Goal: Task Accomplishment & Management: Manage account settings

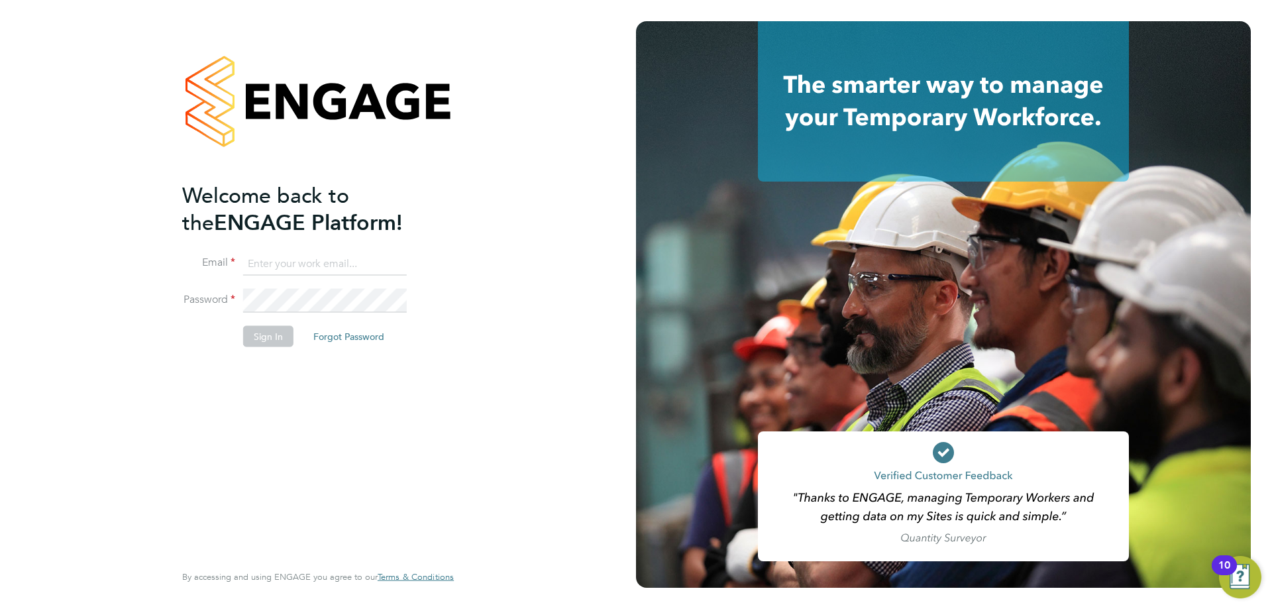
click at [308, 267] on input at bounding box center [325, 264] width 164 height 24
type input "vendorkeyaccounts2@hays.com"
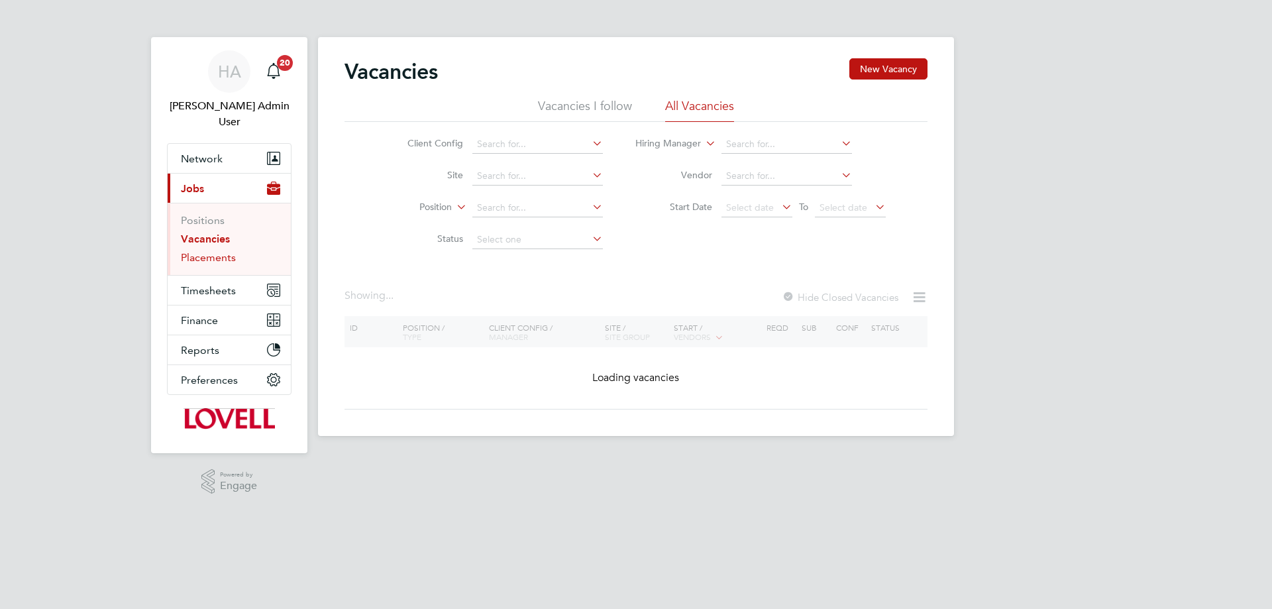
click at [226, 251] on link "Placements" at bounding box center [208, 257] width 55 height 13
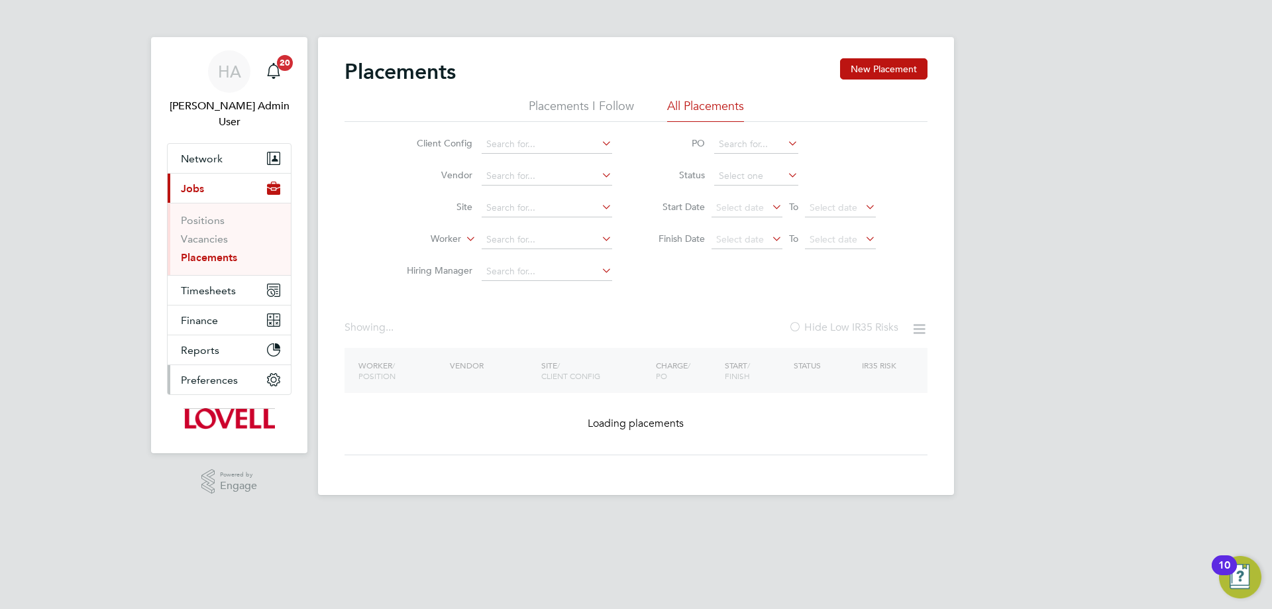
click at [211, 374] on span "Preferences" at bounding box center [209, 380] width 57 height 13
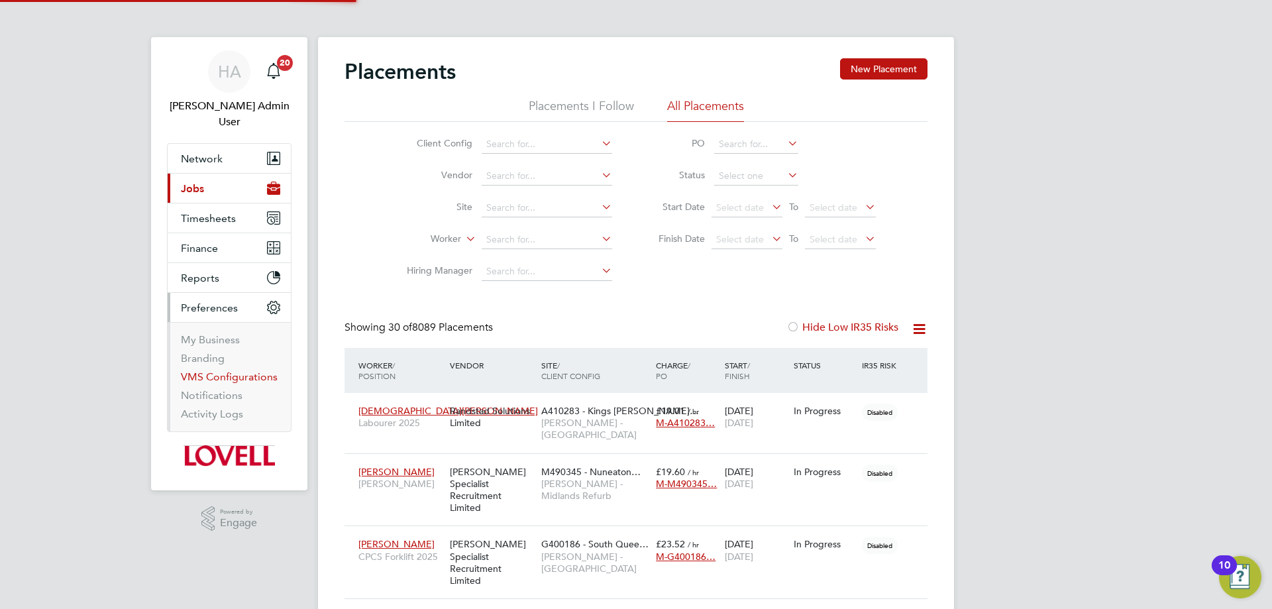
click at [221, 370] on link "VMS Configurations" at bounding box center [229, 376] width 97 height 13
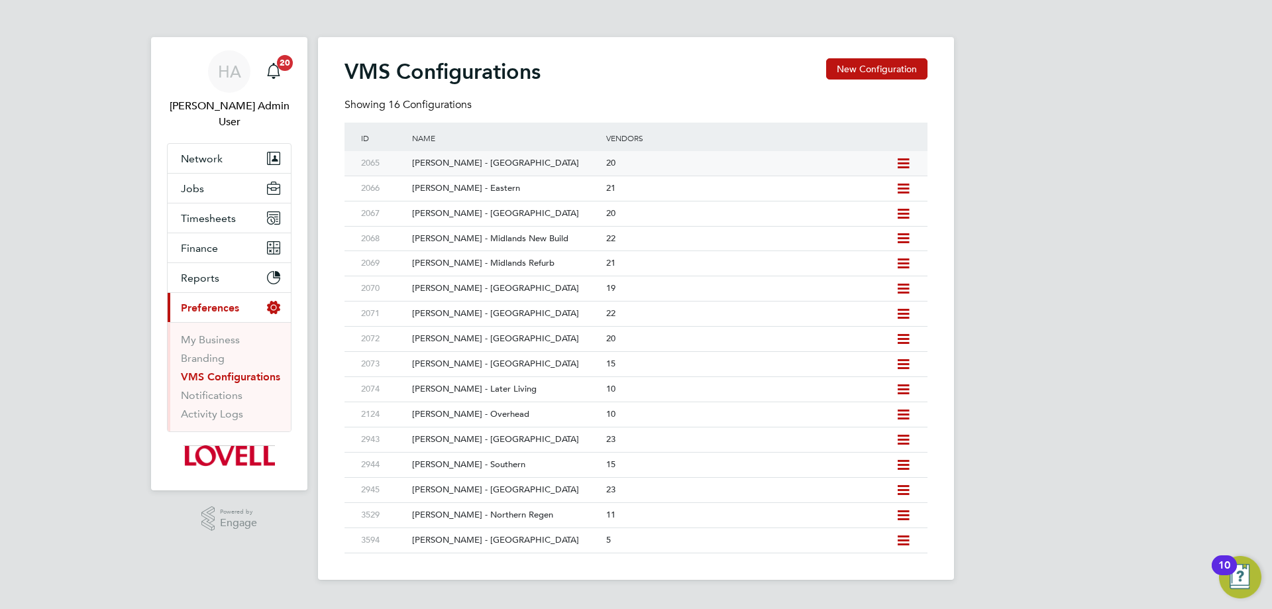
click at [518, 158] on div "[PERSON_NAME] - [GEOGRAPHIC_DATA]" at bounding box center [502, 163] width 200 height 25
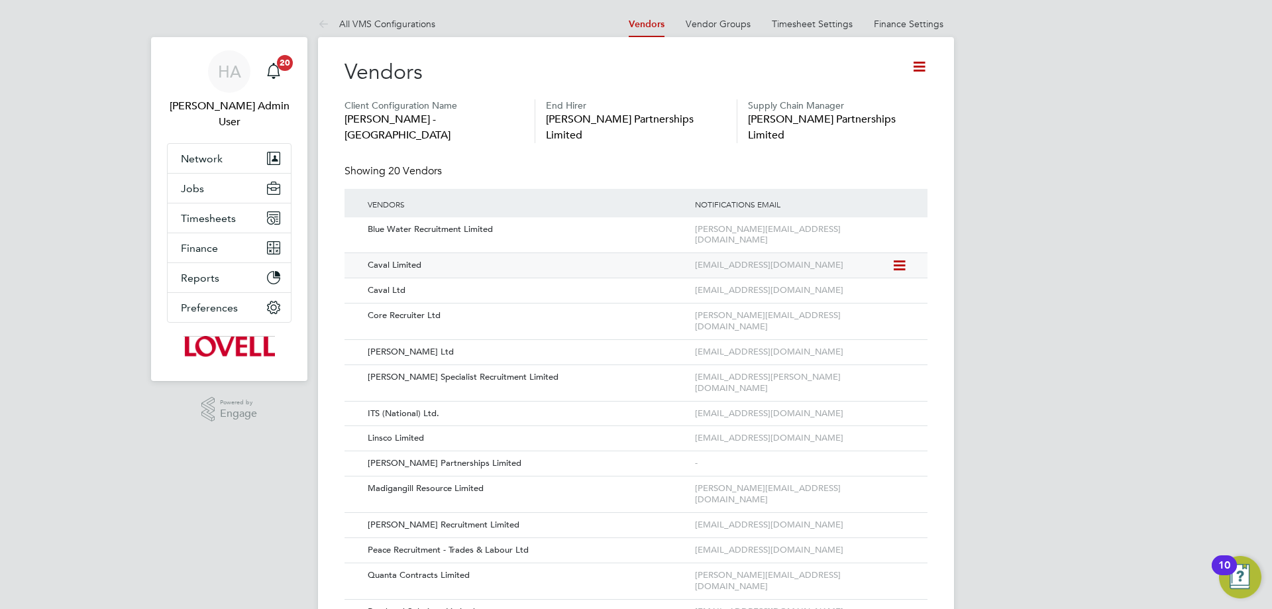
click at [443, 253] on div "Caval Limited" at bounding box center [525, 265] width 334 height 25
click at [903, 258] on icon at bounding box center [898, 266] width 13 height 16
click at [861, 264] on li "Edit Vendor" at bounding box center [863, 269] width 85 height 19
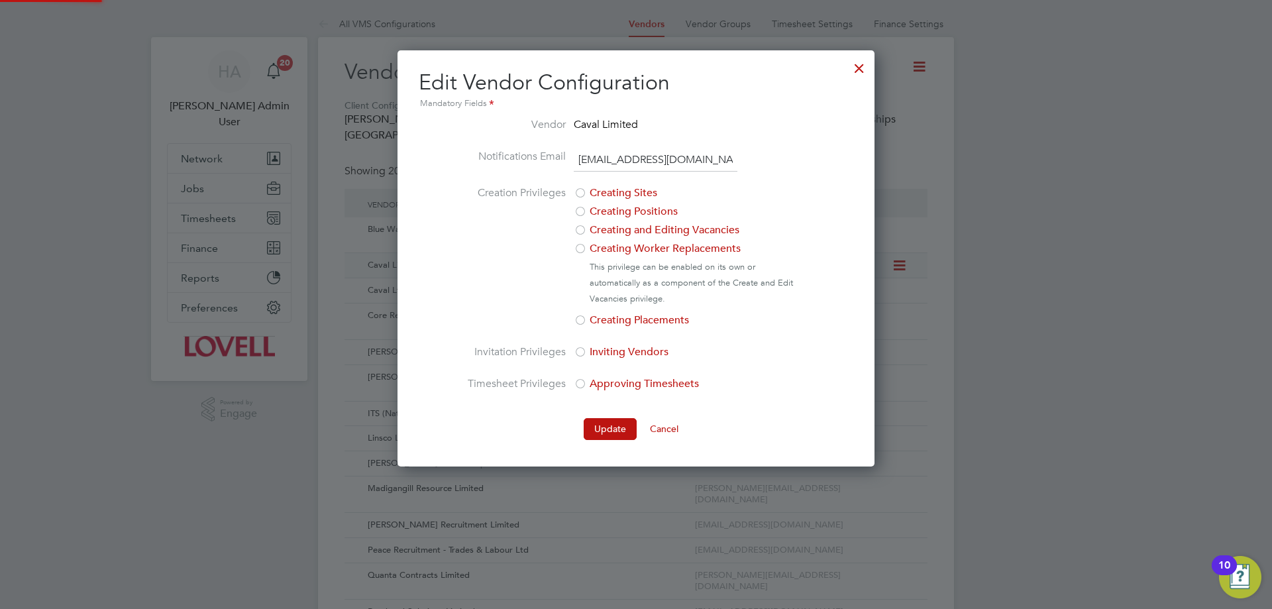
scroll to position [416, 478]
click at [856, 70] on div at bounding box center [859, 65] width 24 height 24
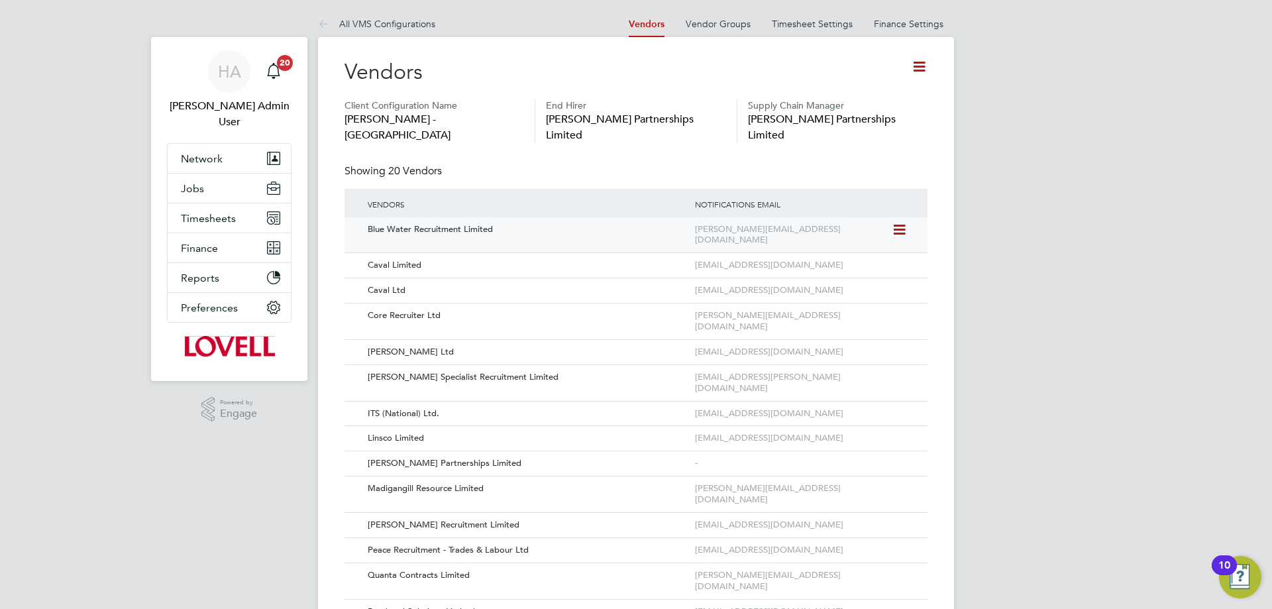
click at [905, 222] on icon at bounding box center [898, 230] width 13 height 16
click at [868, 240] on li "Edit Vendor" at bounding box center [863, 244] width 85 height 19
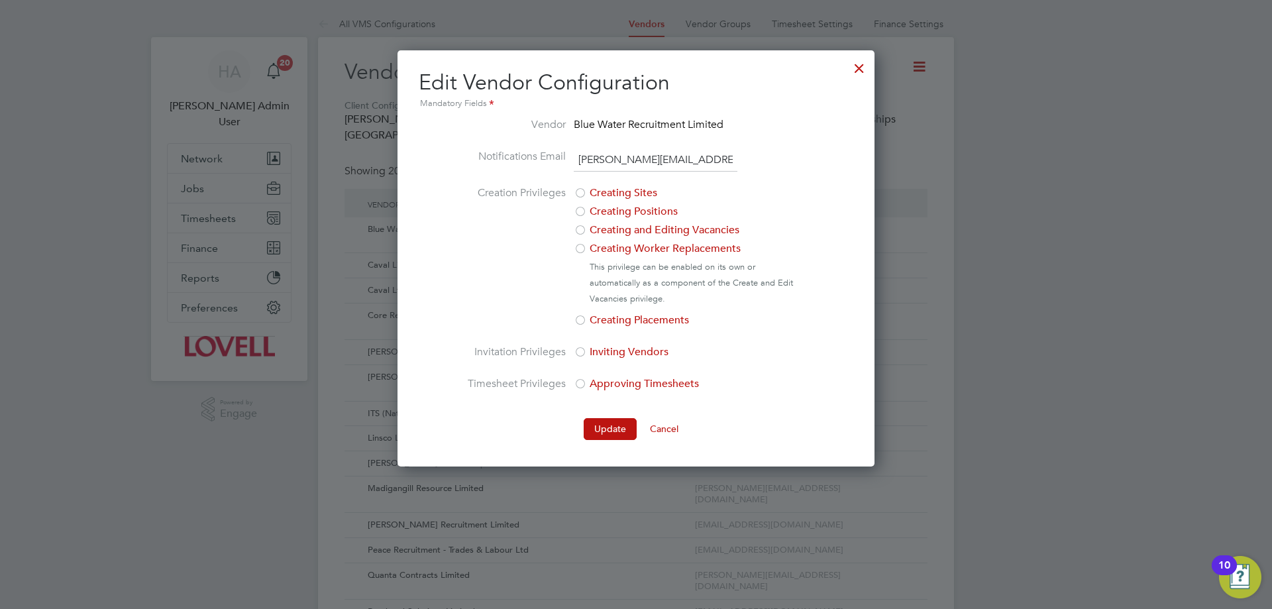
click at [854, 65] on div at bounding box center [859, 65] width 24 height 24
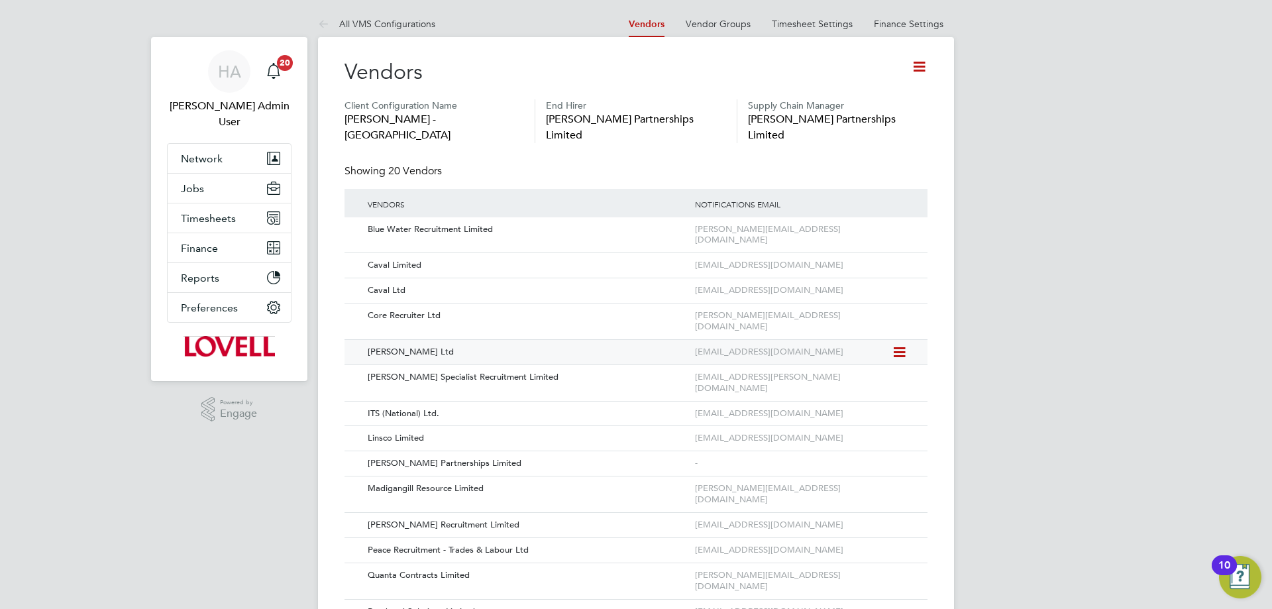
click at [895, 344] on icon at bounding box center [898, 352] width 13 height 16
click at [835, 339] on li "Edit Vendor" at bounding box center [863, 344] width 85 height 19
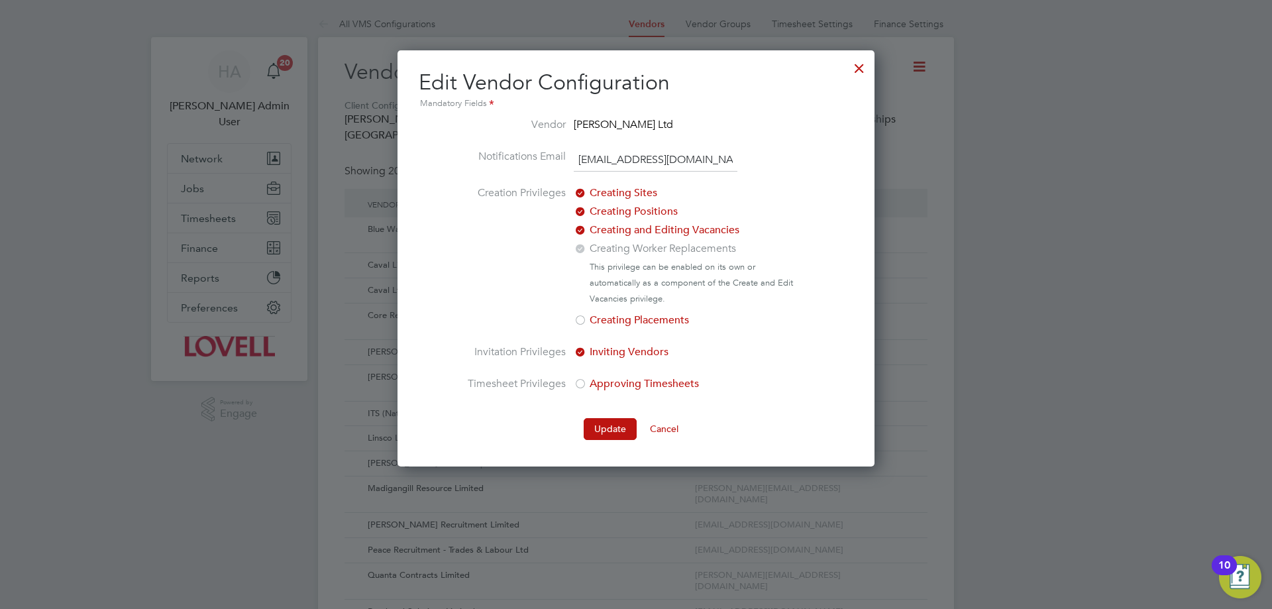
click at [854, 72] on div at bounding box center [859, 65] width 24 height 24
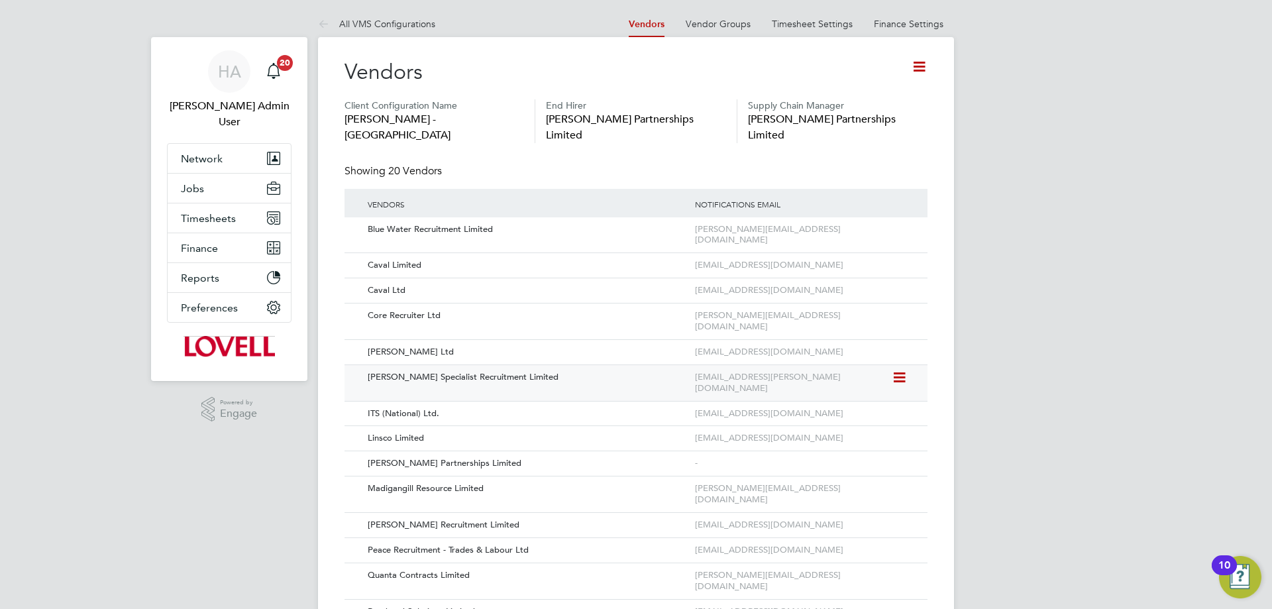
click at [904, 370] on icon at bounding box center [898, 378] width 13 height 16
click at [858, 365] on li "Edit Vendor" at bounding box center [863, 369] width 85 height 19
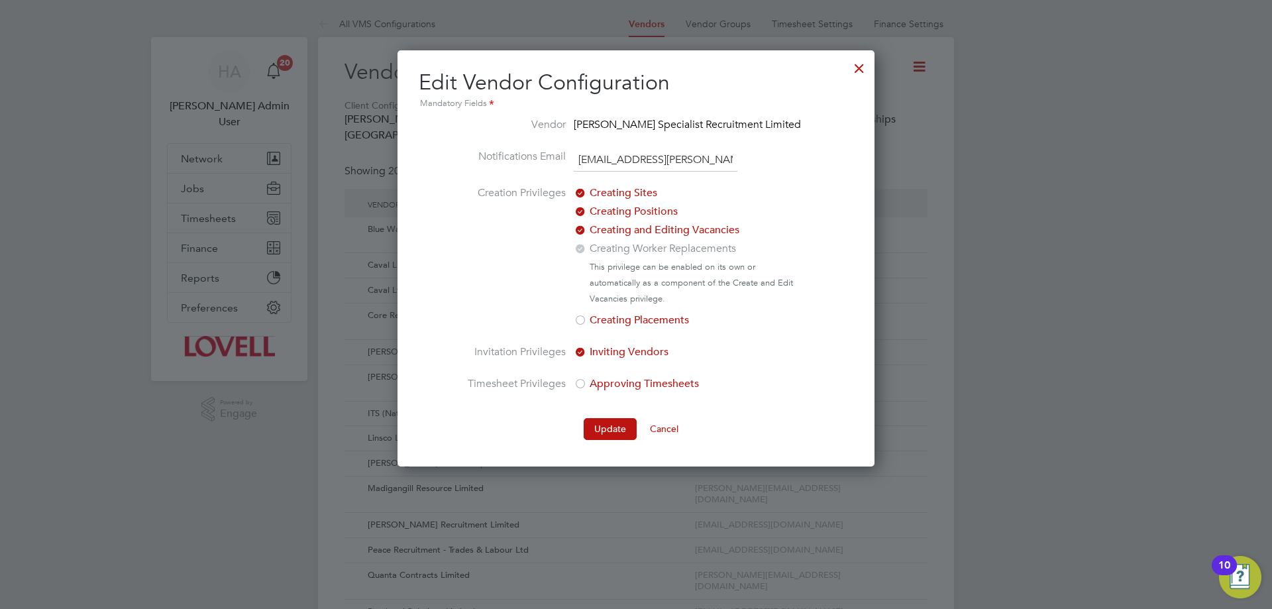
click at [850, 67] on div at bounding box center [859, 65] width 24 height 24
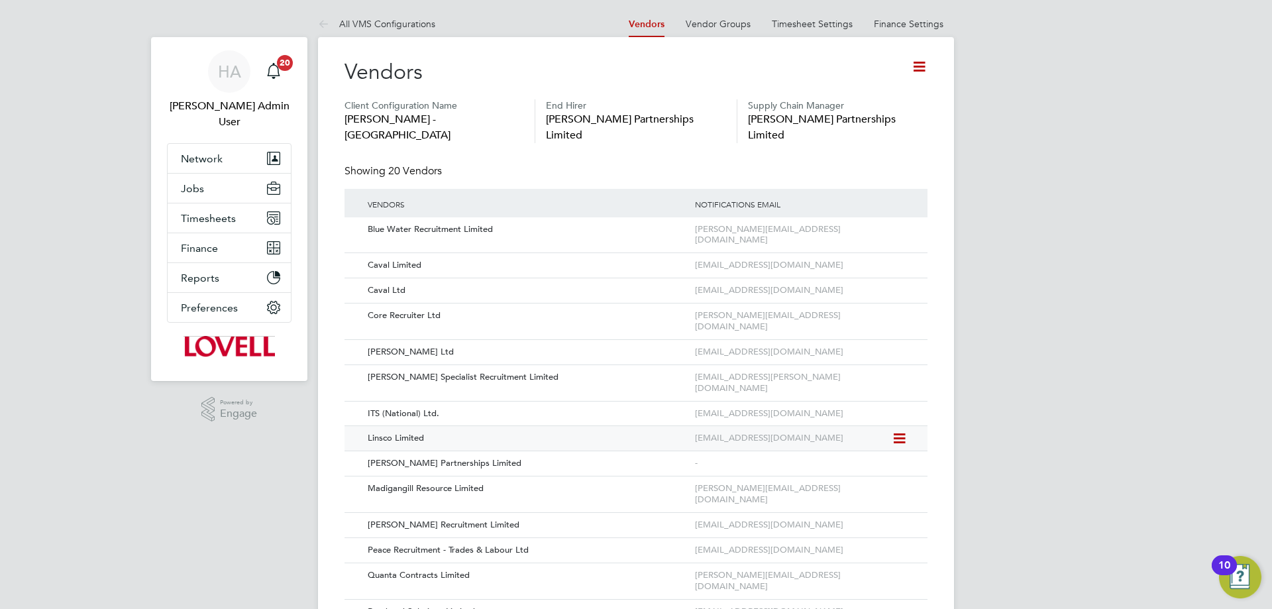
scroll to position [66, 0]
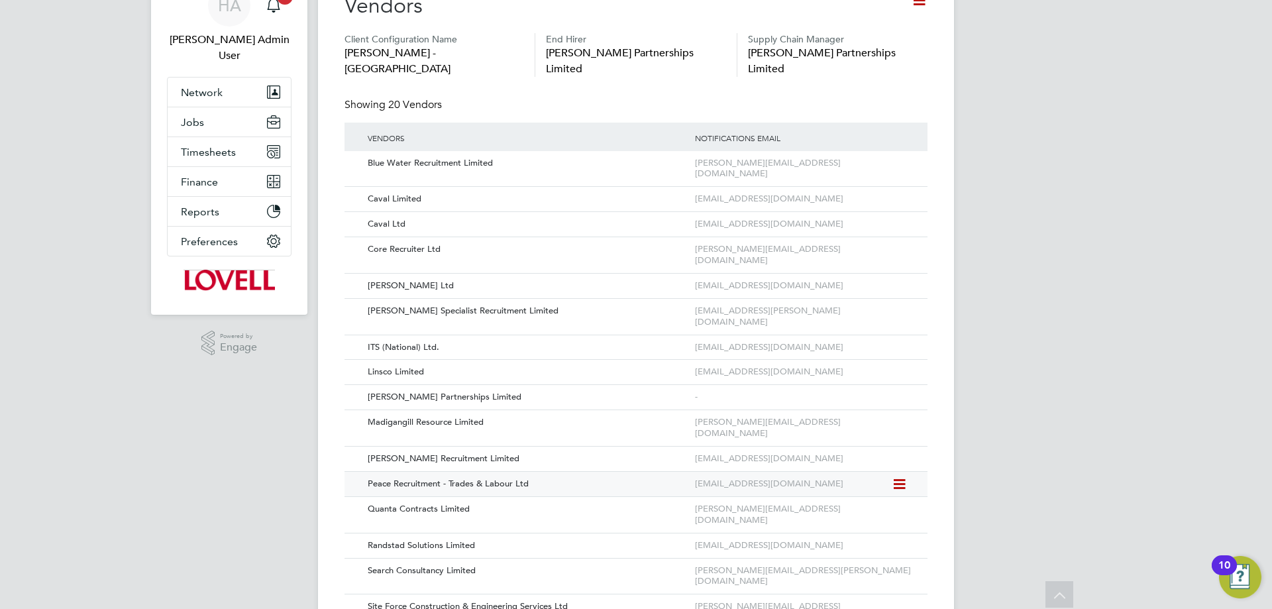
click at [901, 476] on icon at bounding box center [898, 484] width 13 height 16
click at [848, 449] on li "Edit Vendor" at bounding box center [863, 453] width 85 height 19
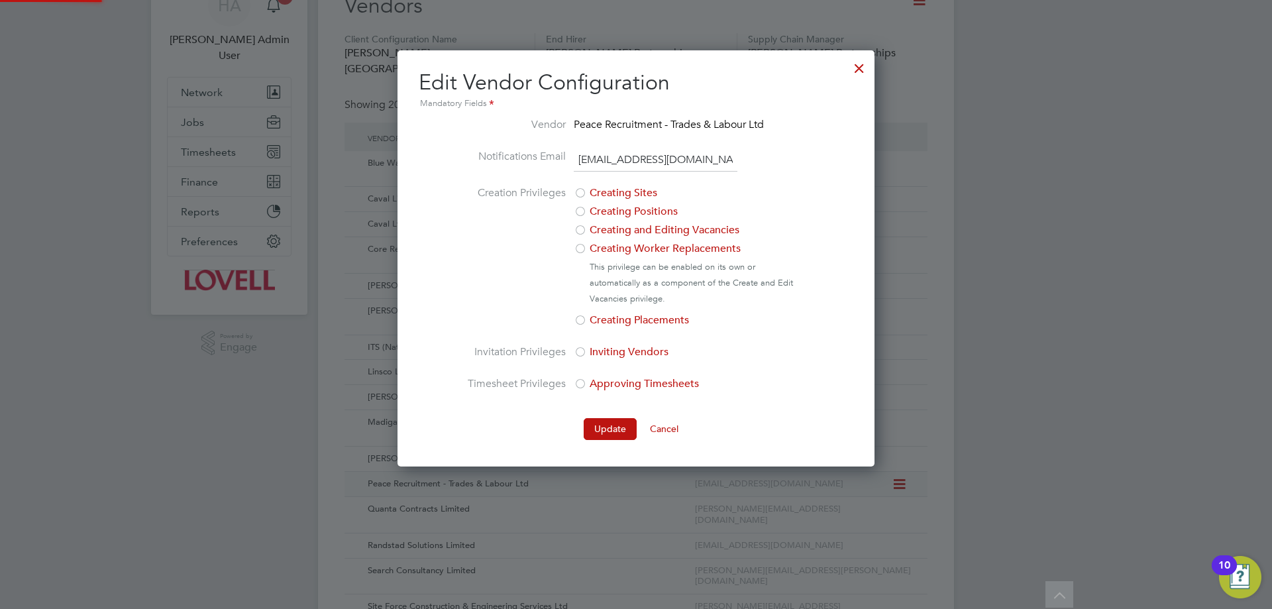
scroll to position [0, 43]
click at [858, 69] on div at bounding box center [859, 65] width 24 height 24
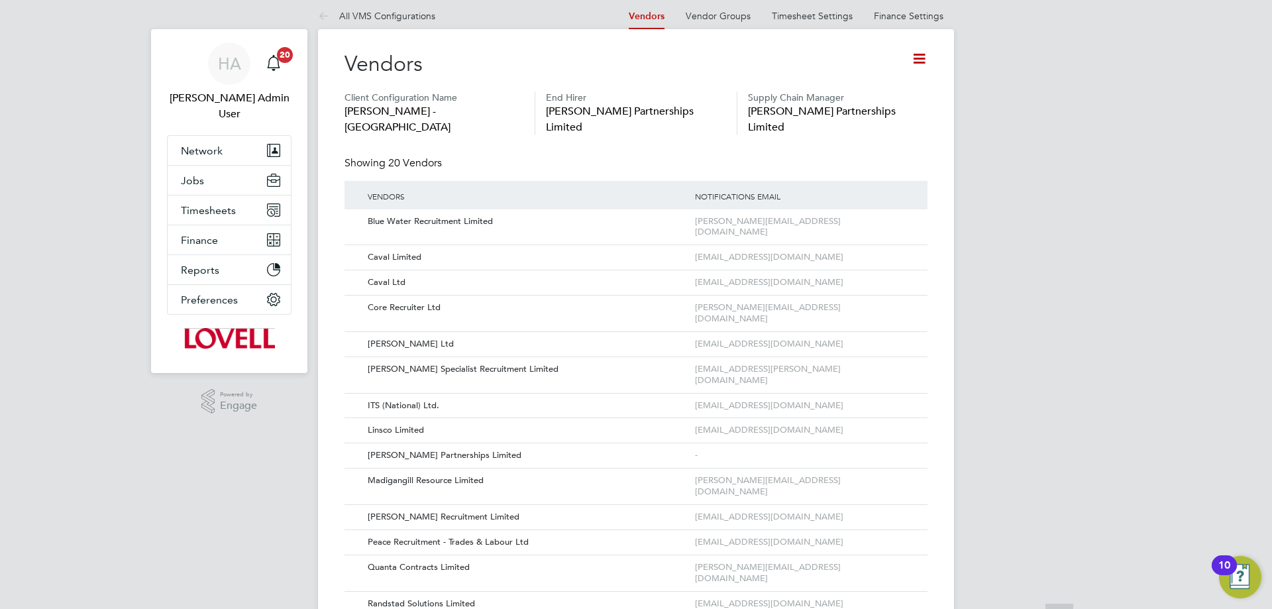
scroll to position [0, 0]
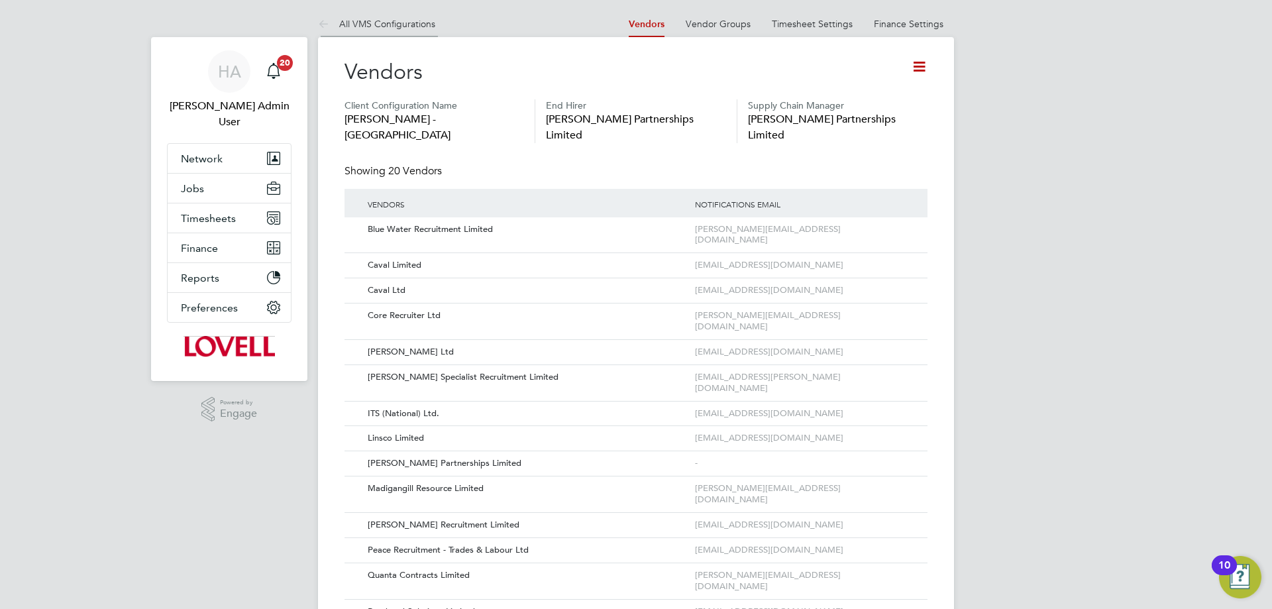
click at [363, 26] on link "All VMS Configurations" at bounding box center [376, 24] width 117 height 12
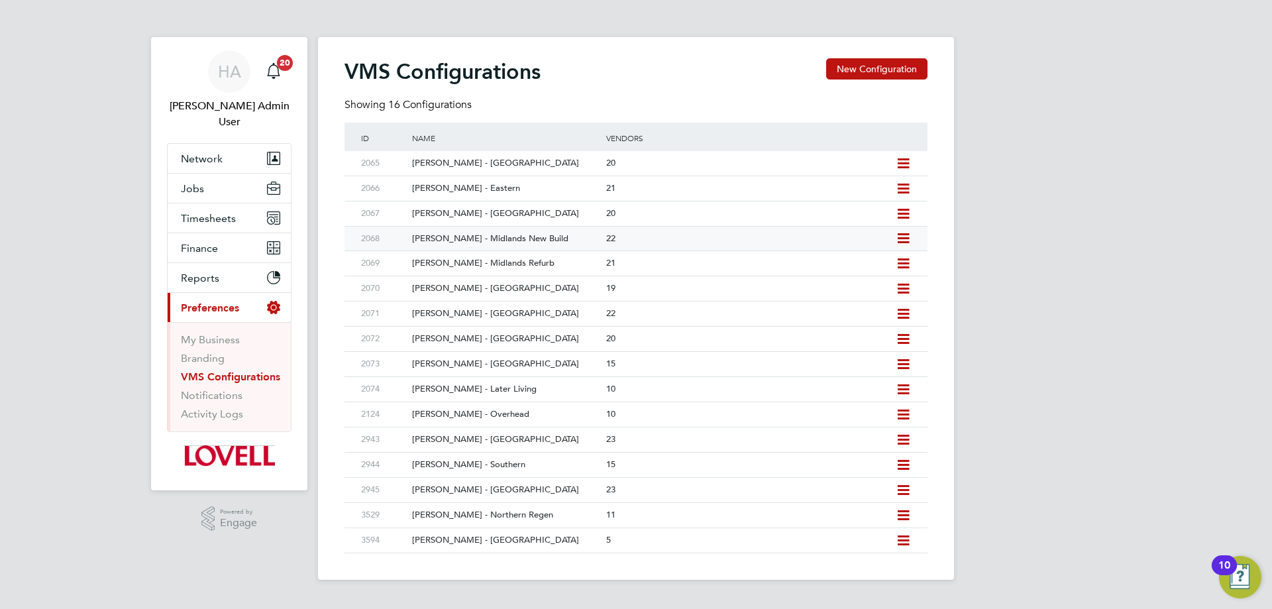
click at [535, 246] on div "[PERSON_NAME] - Midlands New Build" at bounding box center [502, 239] width 200 height 25
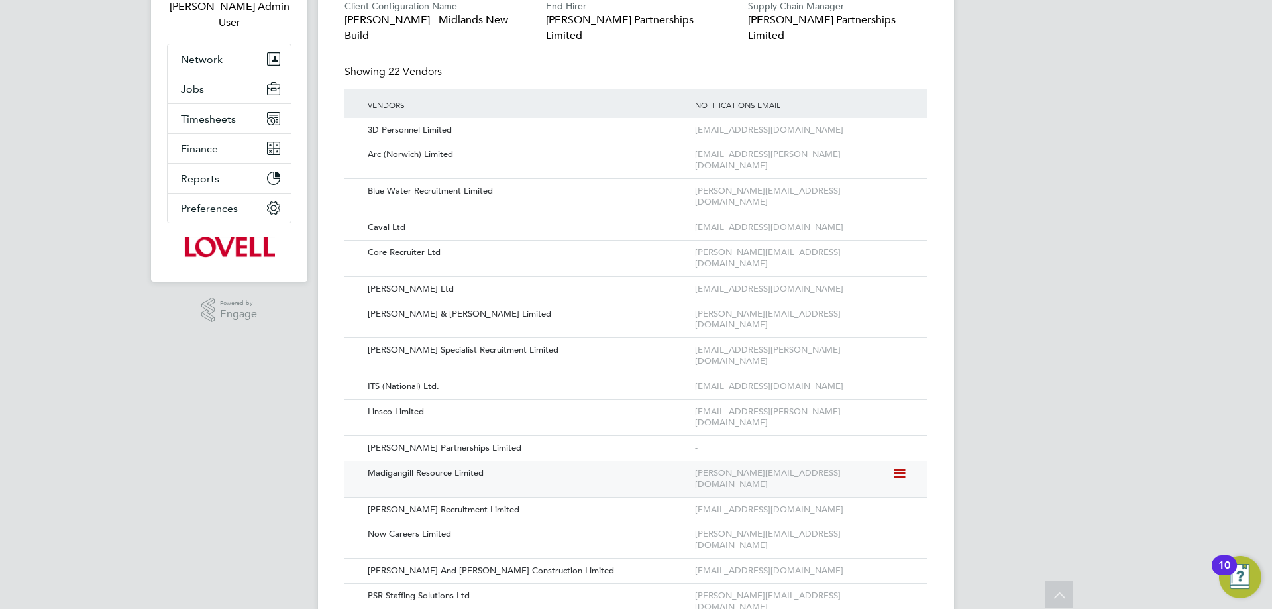
scroll to position [132, 0]
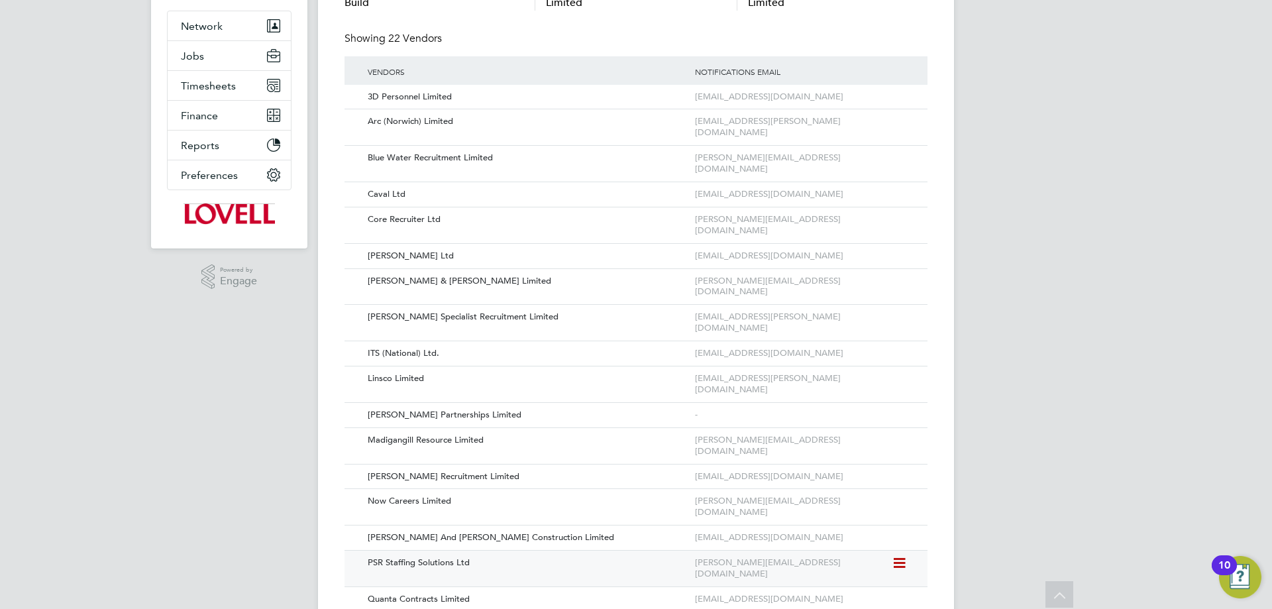
click at [890, 550] on div "[PERSON_NAME][EMAIL_ADDRESS][DOMAIN_NAME]" at bounding box center [791, 568] width 200 height 36
click at [902, 555] on icon at bounding box center [898, 563] width 13 height 16
click at [873, 484] on li "Edit Vendor" at bounding box center [863, 488] width 85 height 19
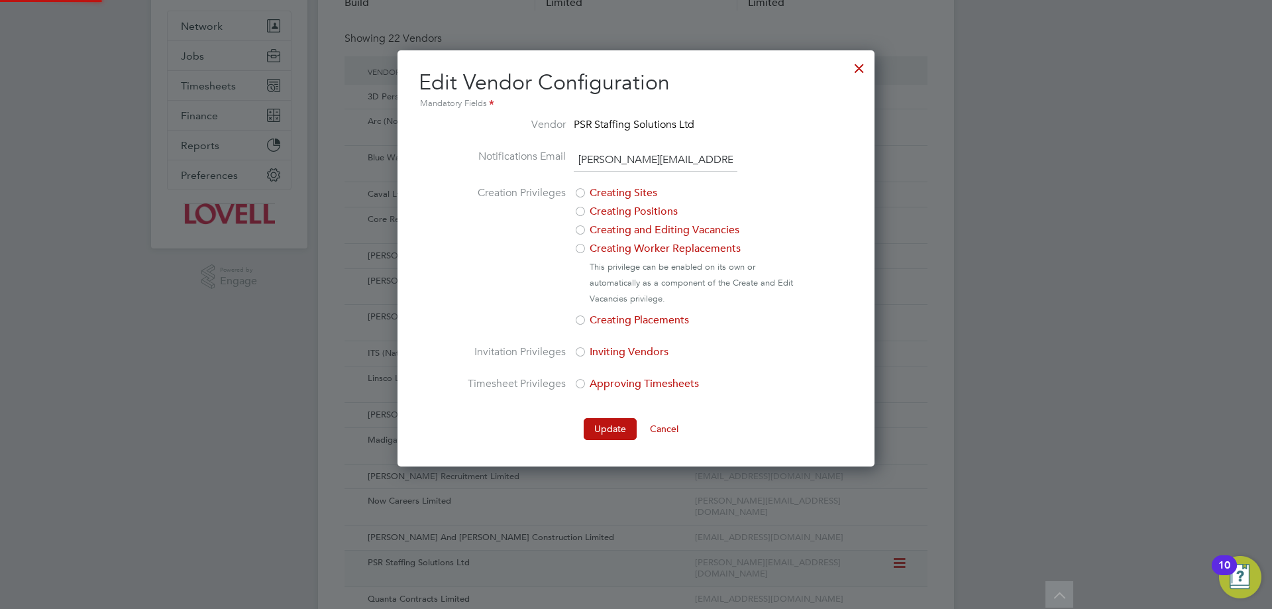
scroll to position [0, 0]
click at [855, 68] on div at bounding box center [859, 65] width 24 height 24
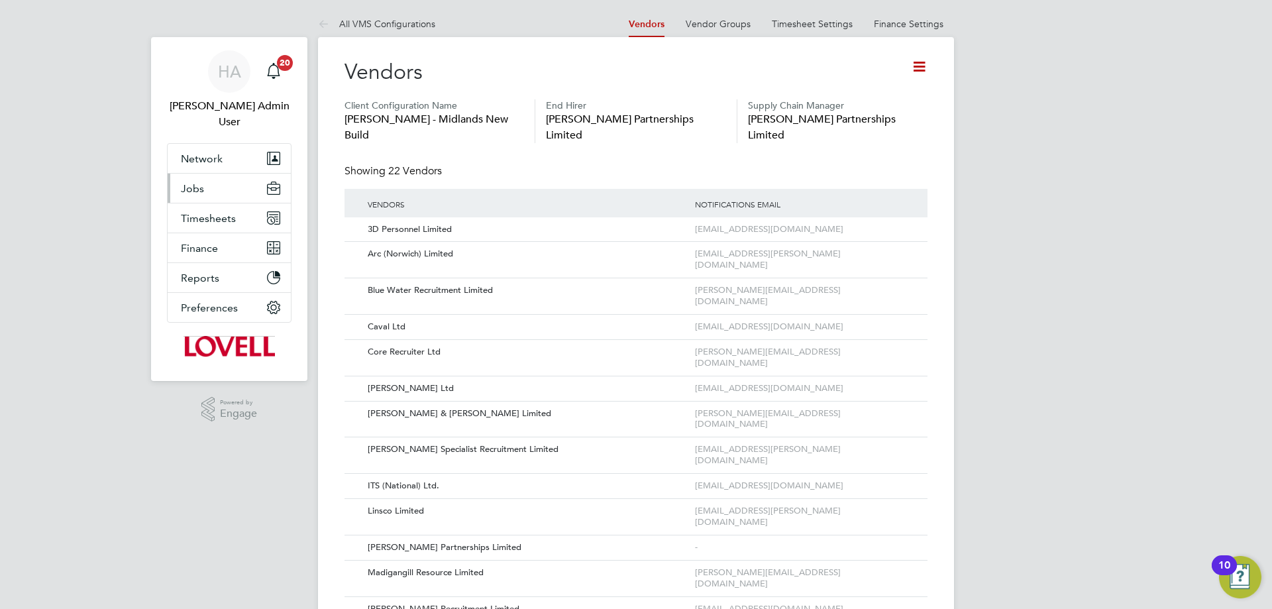
click at [198, 182] on span "Jobs" at bounding box center [192, 188] width 23 height 13
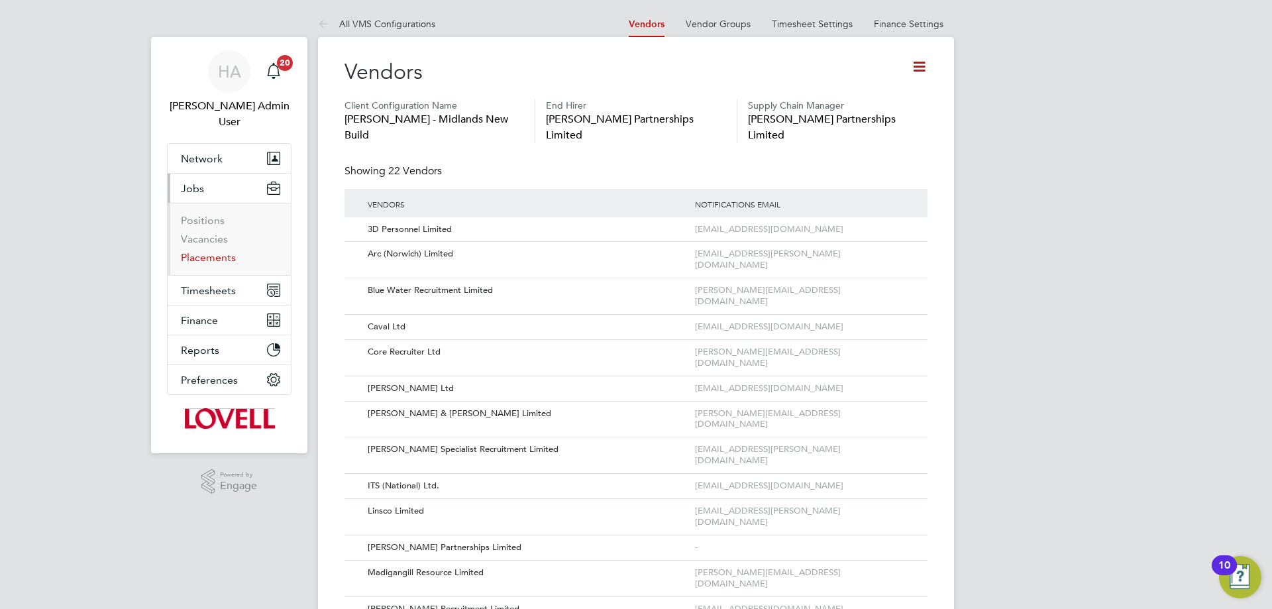
click at [211, 251] on link "Placements" at bounding box center [208, 257] width 55 height 13
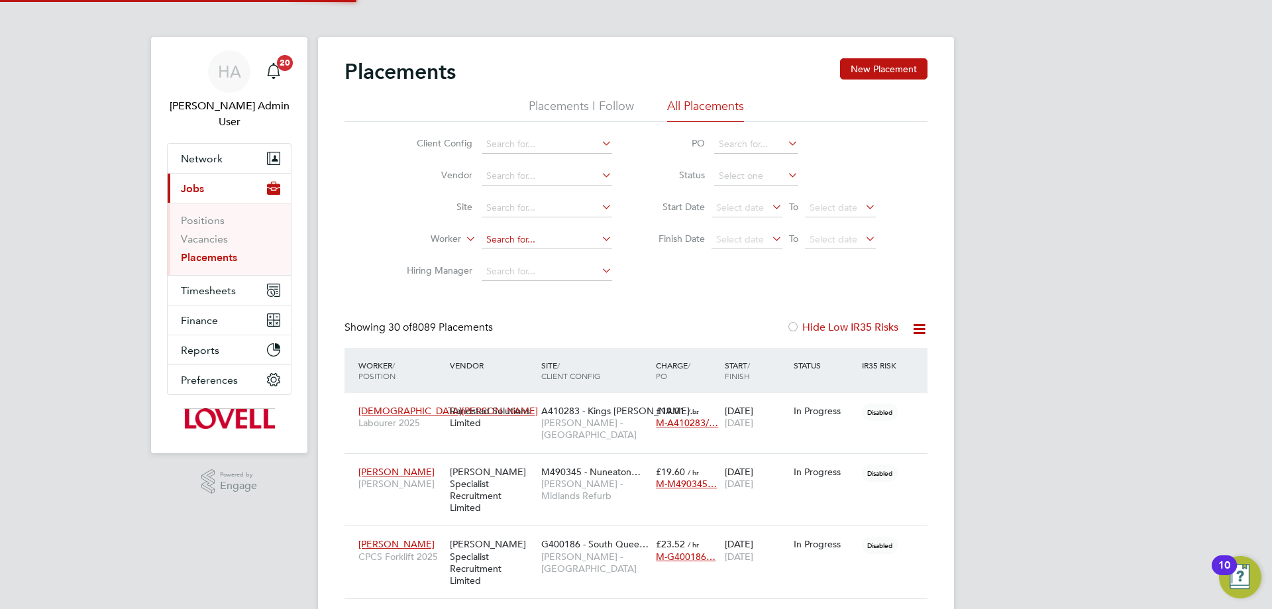
click at [511, 238] on input at bounding box center [547, 239] width 130 height 19
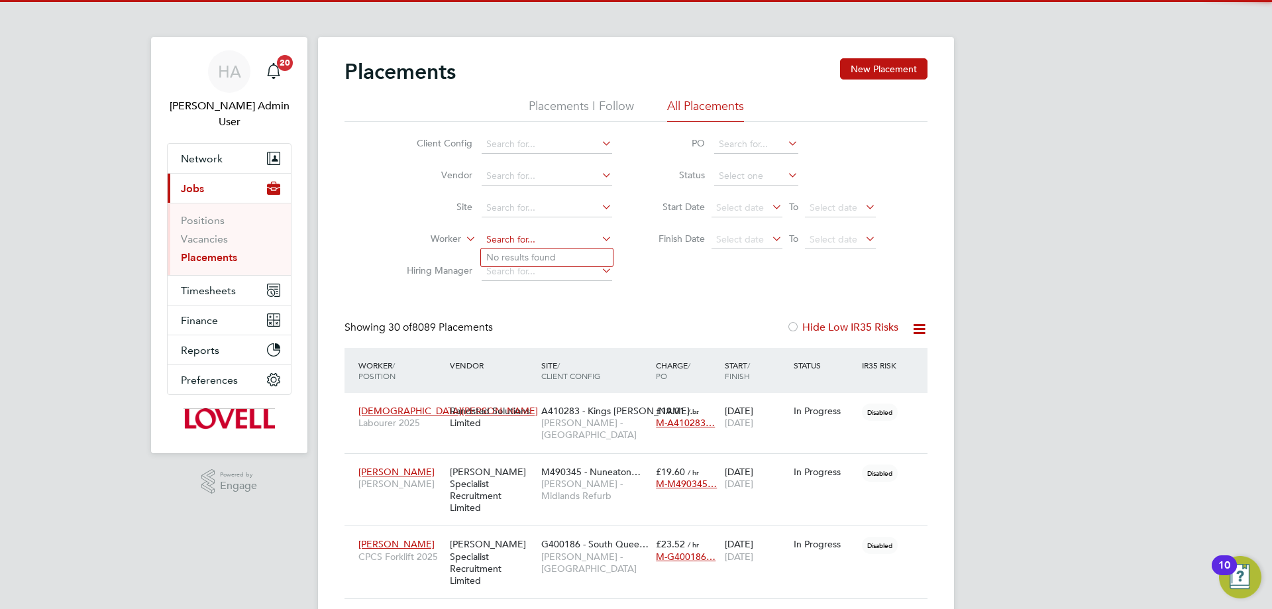
scroll to position [38, 115]
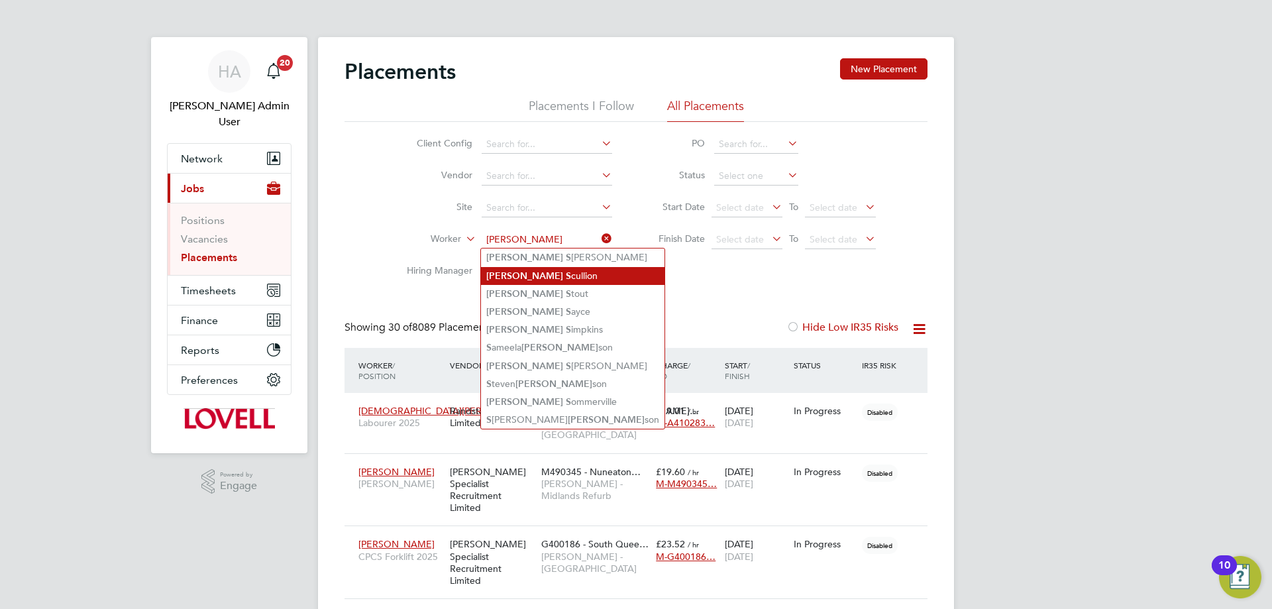
click at [539, 270] on li "[PERSON_NAME]" at bounding box center [572, 276] width 183 height 18
type input "[PERSON_NAME]"
